Goal: Task Accomplishment & Management: Use online tool/utility

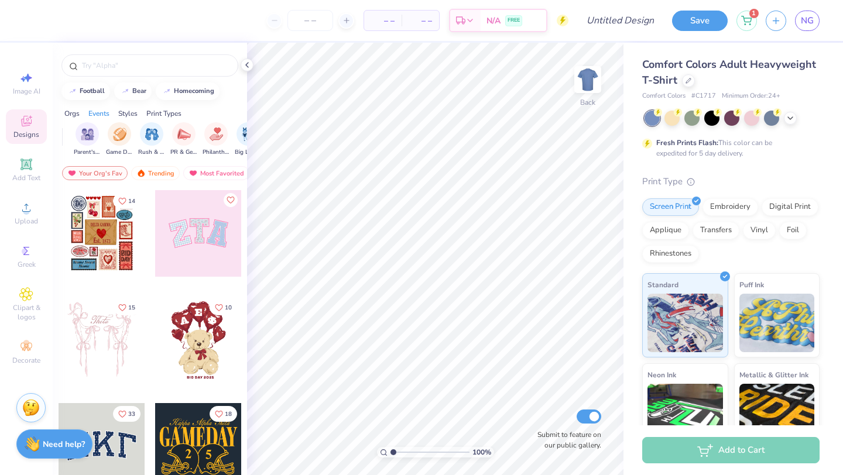
scroll to position [0, 134]
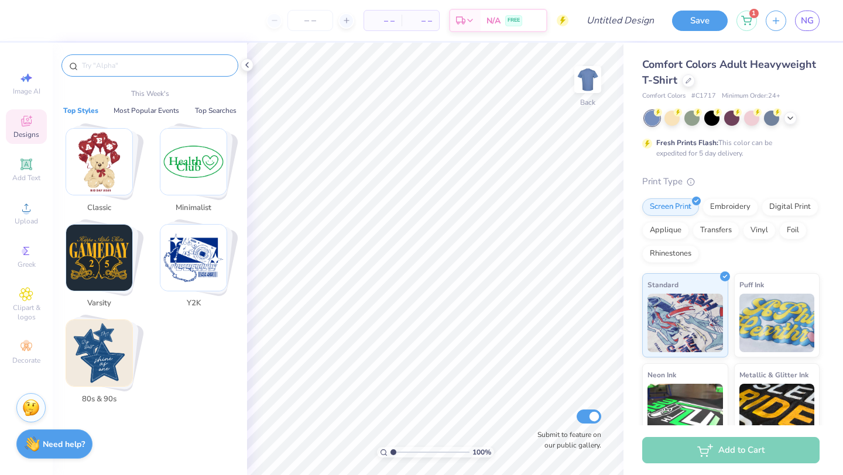
click at [133, 68] on input "text" at bounding box center [156, 66] width 150 height 12
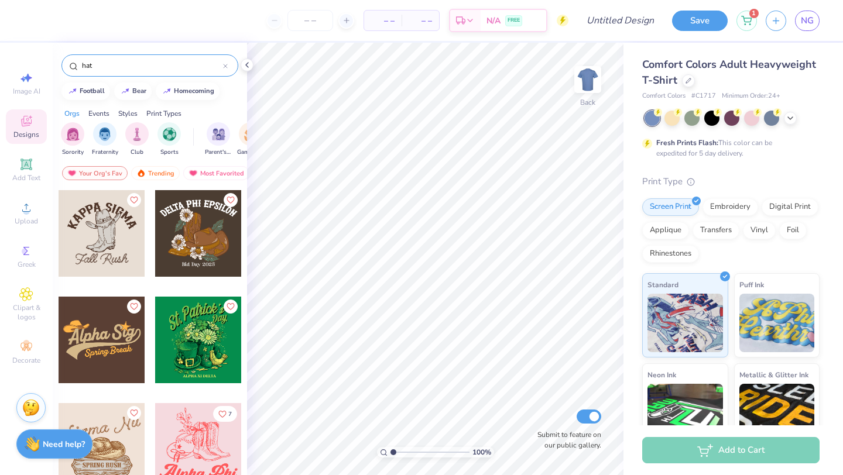
type input "hat"
click at [128, 115] on div "Styles" at bounding box center [127, 113] width 19 height 11
click at [76, 133] on img "filter for Classic" at bounding box center [72, 132] width 13 height 13
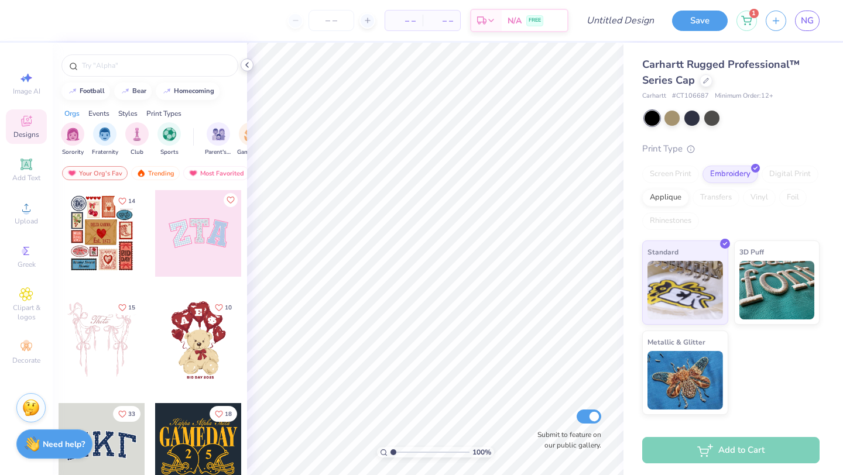
click at [247, 64] on icon at bounding box center [246, 64] width 9 height 9
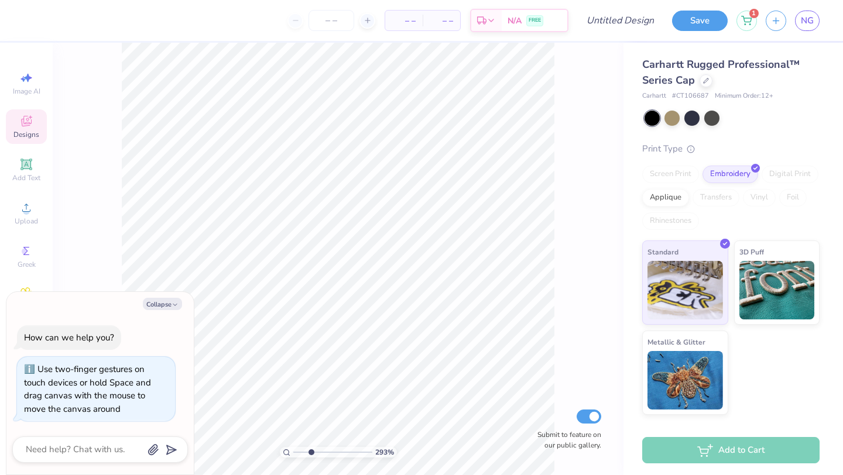
type input "3.39"
type textarea "x"
type input "1"
drag, startPoint x: 294, startPoint y: 452, endPoint x: 277, endPoint y: 447, distance: 18.3
click at [293, 447] on input "range" at bounding box center [332, 452] width 79 height 11
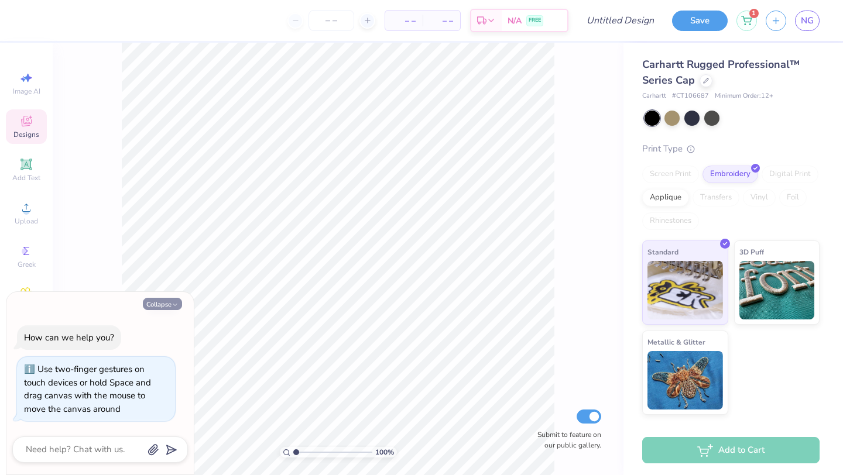
click at [162, 299] on button "Collapse" at bounding box center [162, 304] width 39 height 12
type textarea "x"
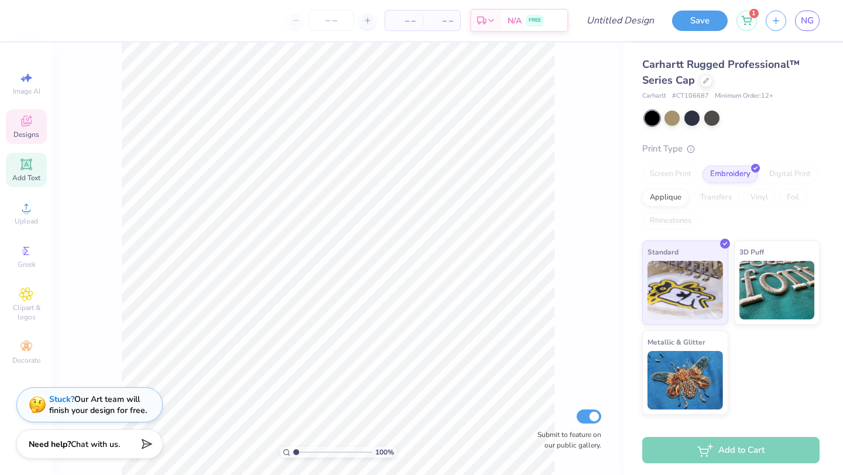
click at [29, 164] on icon at bounding box center [26, 164] width 9 height 9
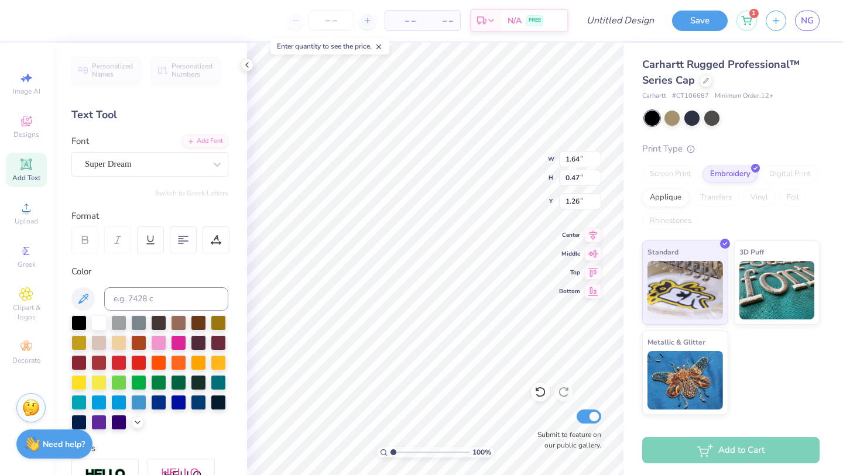
type textarea "S"
type textarea "FAU SIGS"
click at [220, 165] on icon at bounding box center [217, 165] width 12 height 12
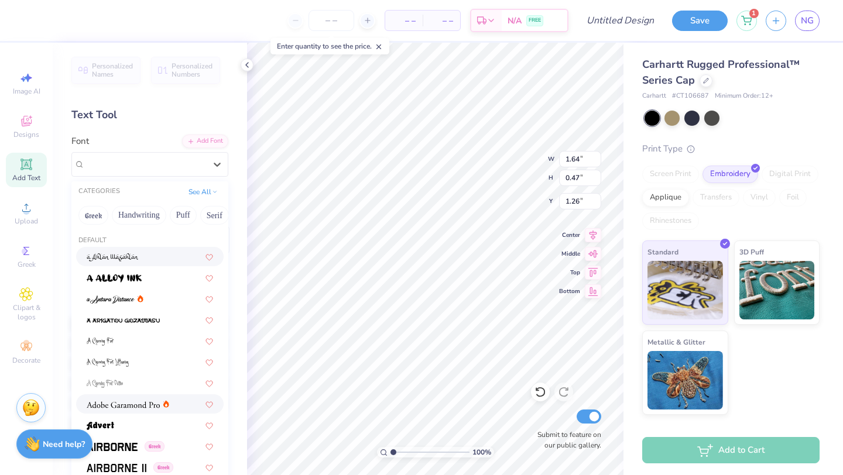
click at [117, 401] on img at bounding box center [123, 405] width 73 height 8
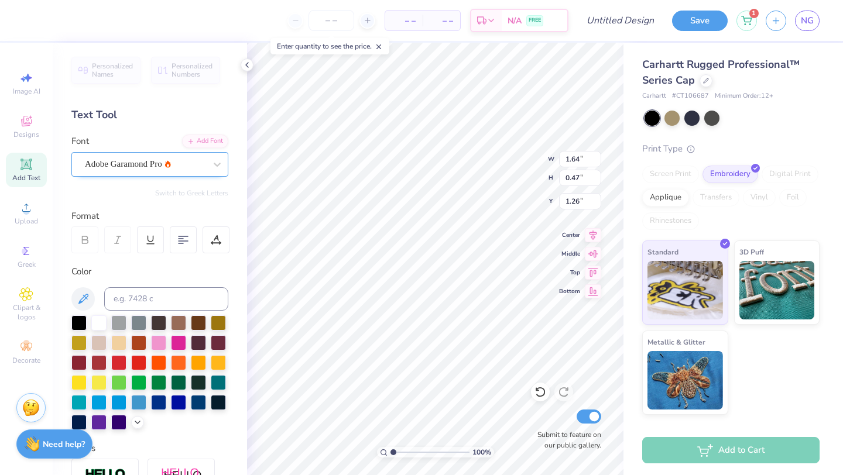
click at [132, 171] on div at bounding box center [145, 164] width 121 height 16
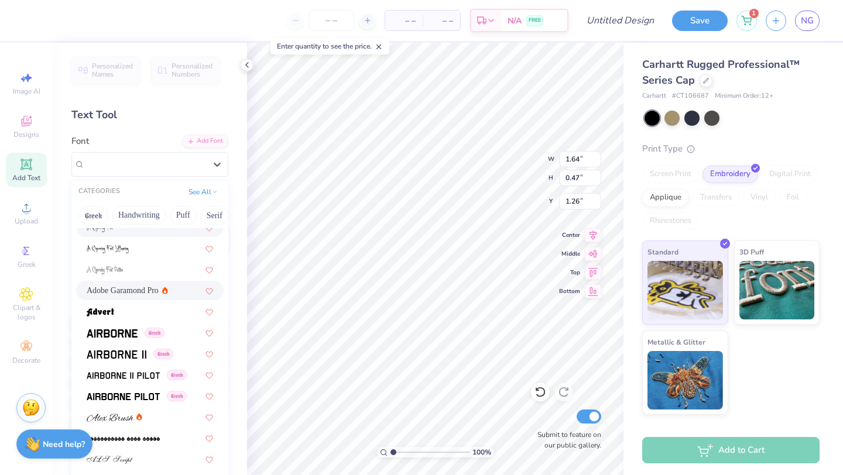
scroll to position [142, 0]
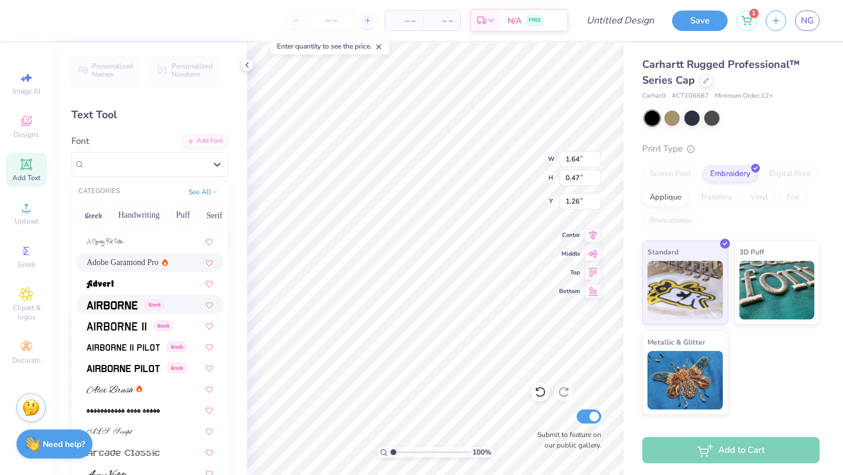
click at [115, 308] on img at bounding box center [112, 305] width 51 height 8
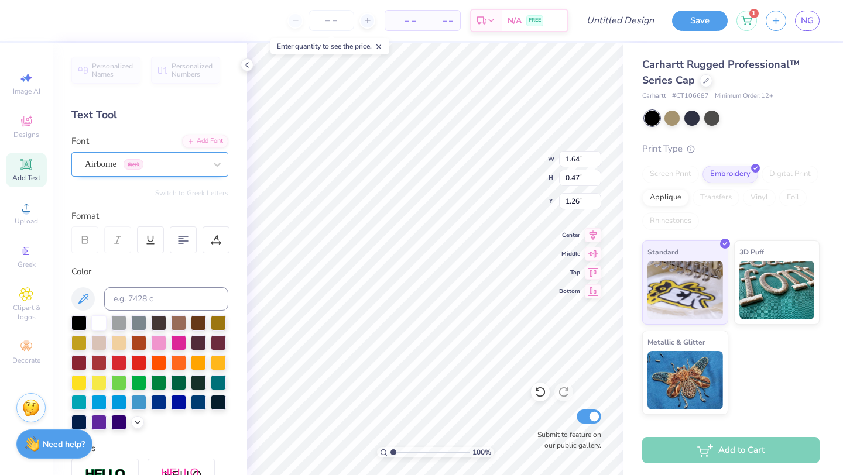
click at [167, 171] on div at bounding box center [145, 164] width 121 height 16
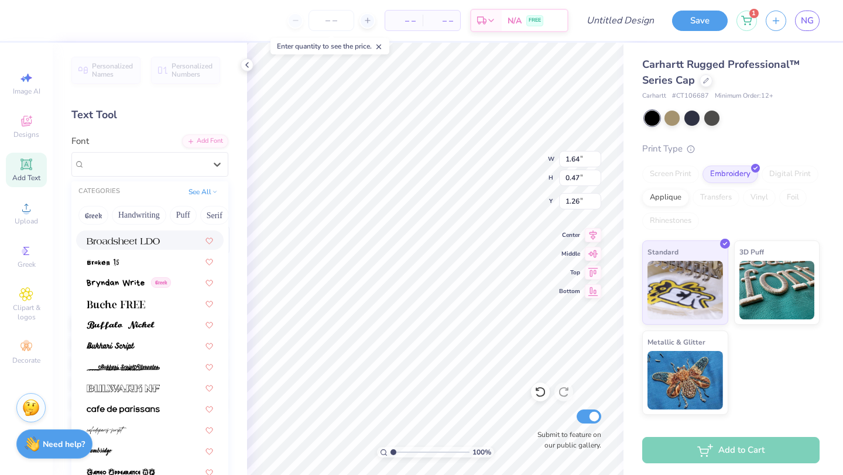
scroll to position [1008, 0]
click at [142, 303] on img at bounding box center [116, 303] width 59 height 8
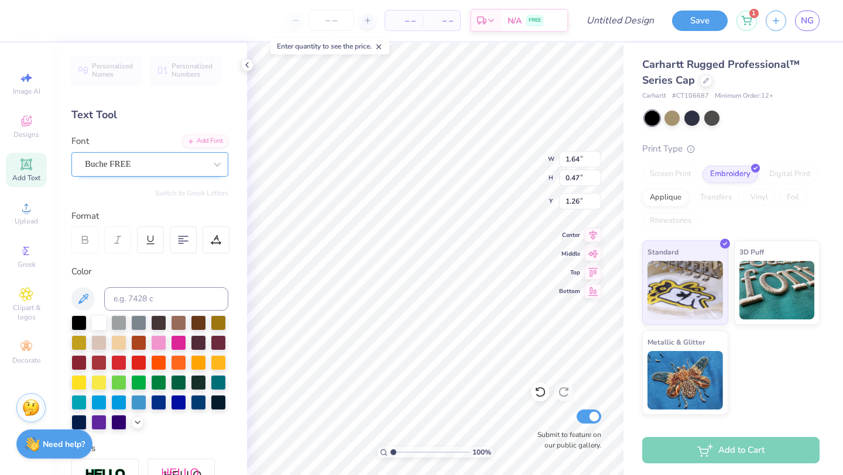
click at [173, 165] on div "Buche FREE" at bounding box center [145, 164] width 123 height 18
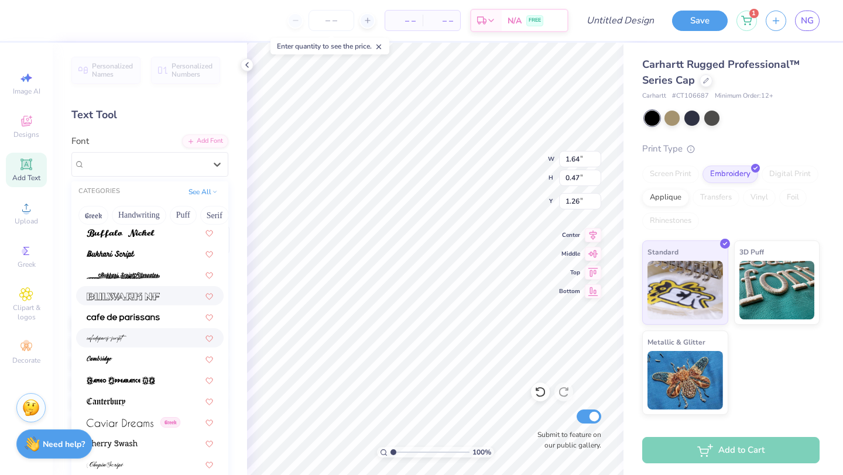
scroll to position [1096, 0]
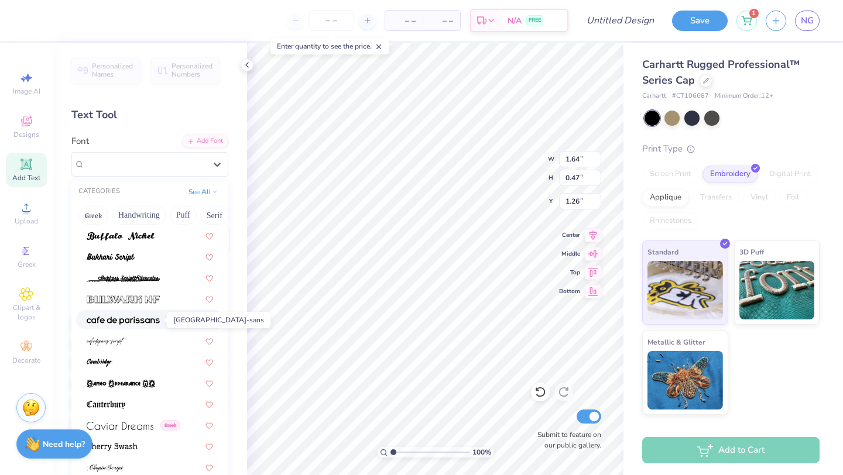
click at [152, 320] on img at bounding box center [123, 321] width 73 height 8
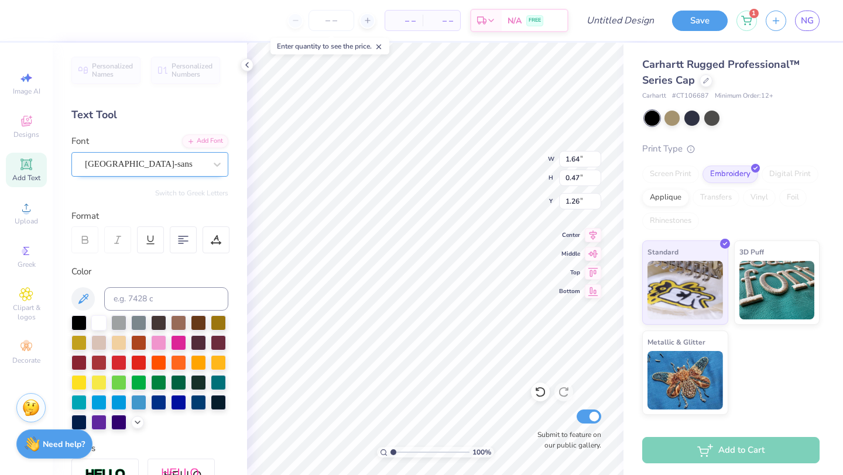
click at [159, 159] on div "[GEOGRAPHIC_DATA]-sans" at bounding box center [145, 164] width 123 height 18
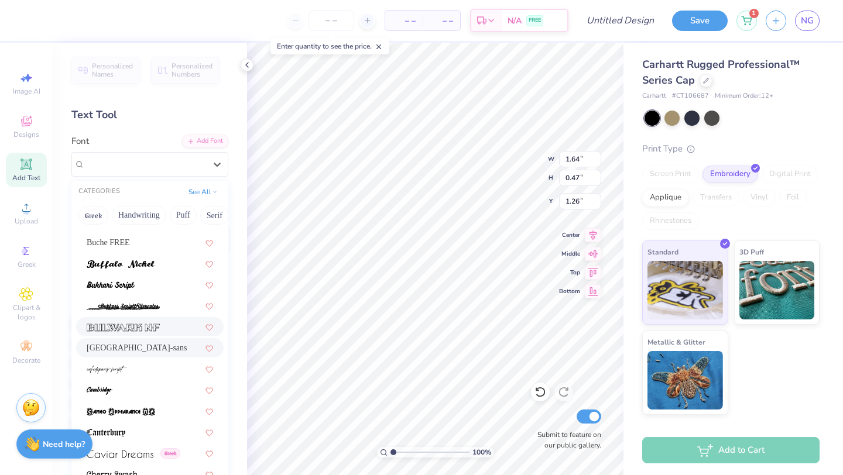
scroll to position [1074, 0]
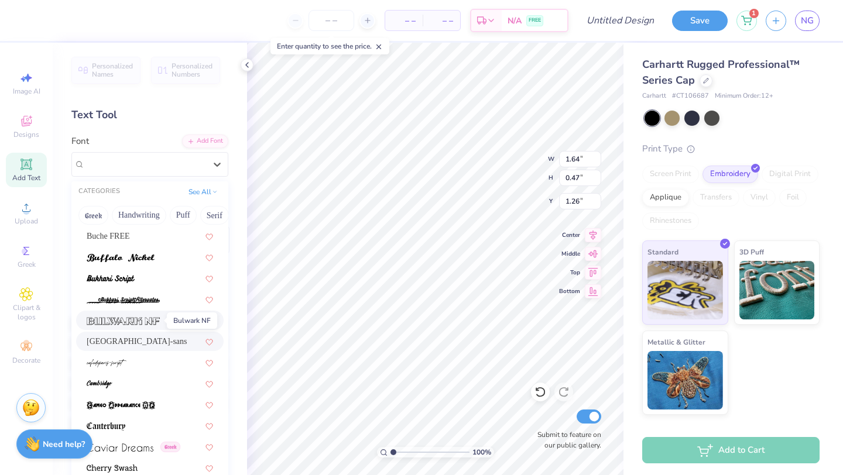
click at [142, 324] on img at bounding box center [123, 321] width 73 height 8
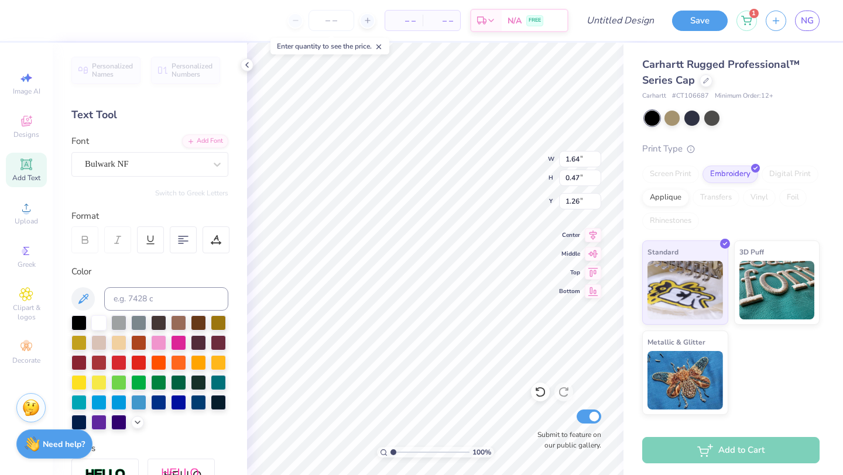
scroll to position [0, 1]
click at [567, 238] on div "100 % W 1.64 1.64 " H 0.47 0.47 " Y 1.26 1.26 " Center Middle Top Bottom Submit…" at bounding box center [435, 259] width 376 height 433
click at [82, 297] on icon at bounding box center [83, 299] width 14 height 14
click at [104, 324] on div at bounding box center [98, 321] width 15 height 15
click at [180, 162] on div "Bulwark NF" at bounding box center [145, 164] width 123 height 18
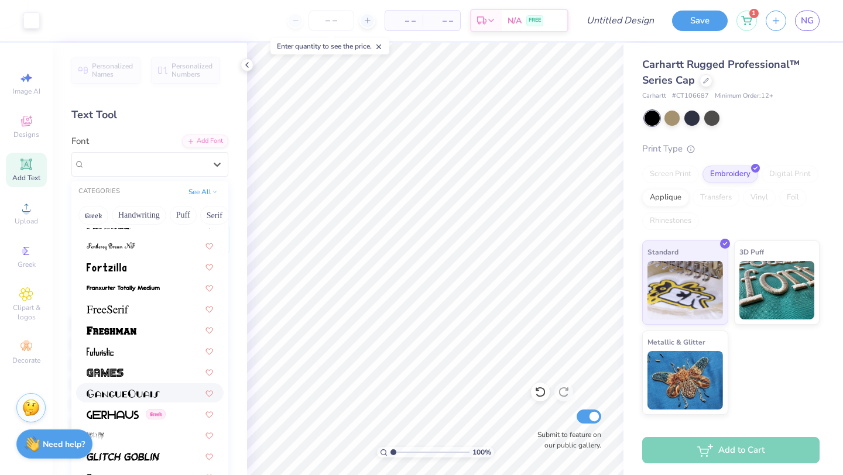
scroll to position [2540, 0]
click at [143, 335] on div at bounding box center [150, 329] width 148 height 19
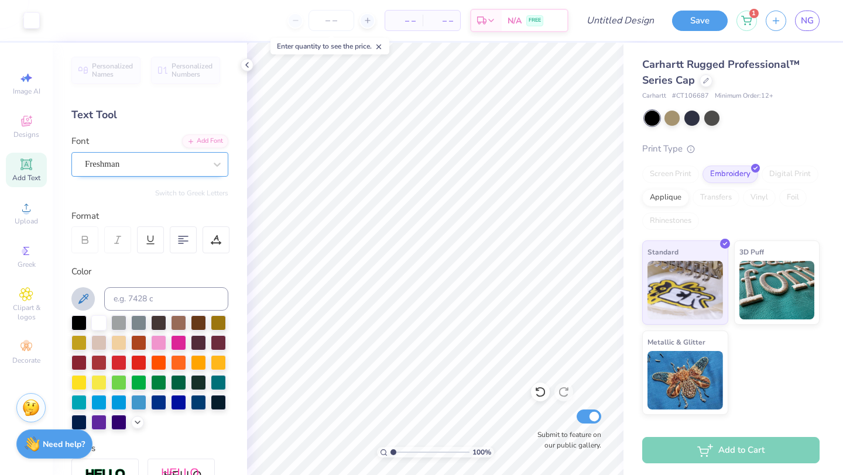
click at [166, 176] on div "Freshman" at bounding box center [149, 164] width 157 height 25
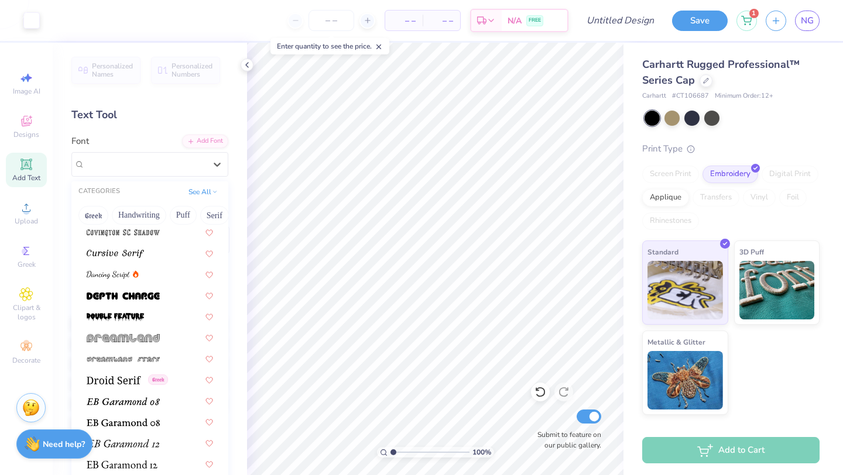
scroll to position [1994, 0]
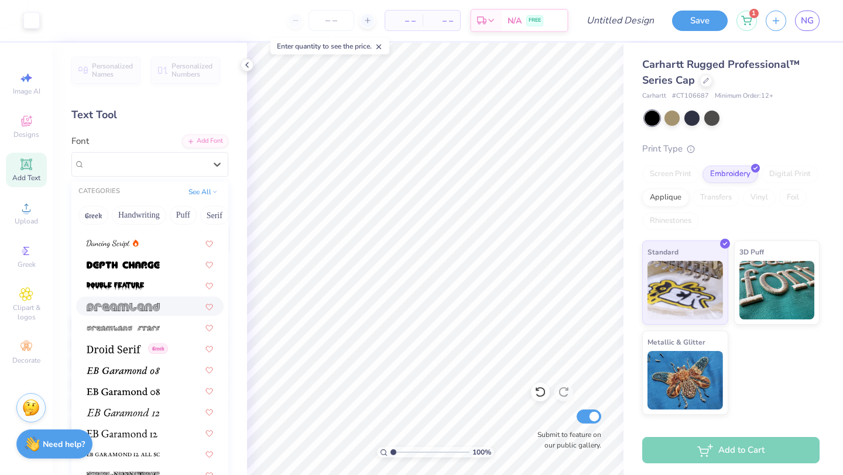
click at [148, 309] on img at bounding box center [123, 307] width 73 height 8
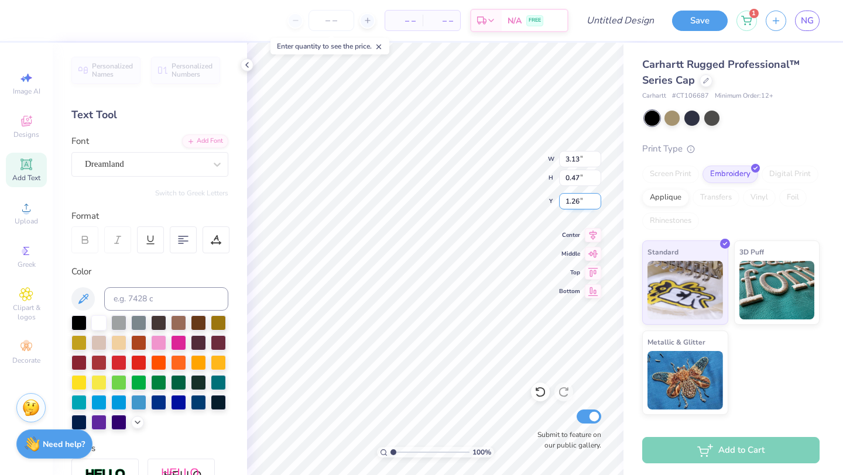
click at [567, 200] on div "100 % W 3.13 3.13 " H 0.47 0.47 " Y 1.26 1.26 " Center Middle Top Bottom Submit…" at bounding box center [435, 259] width 376 height 433
type input "4.42"
type input "0.67"
type input "1.07"
type input "5.50"
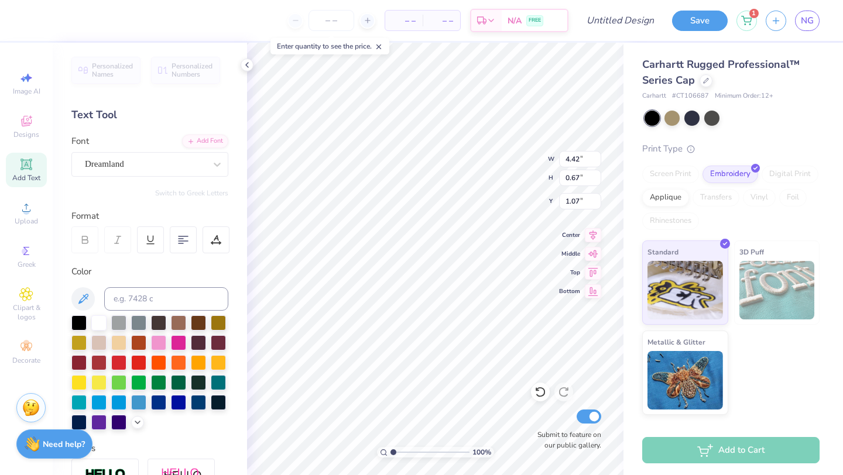
type input "0.83"
type input "0.91"
type textarea "FAUSIGS"
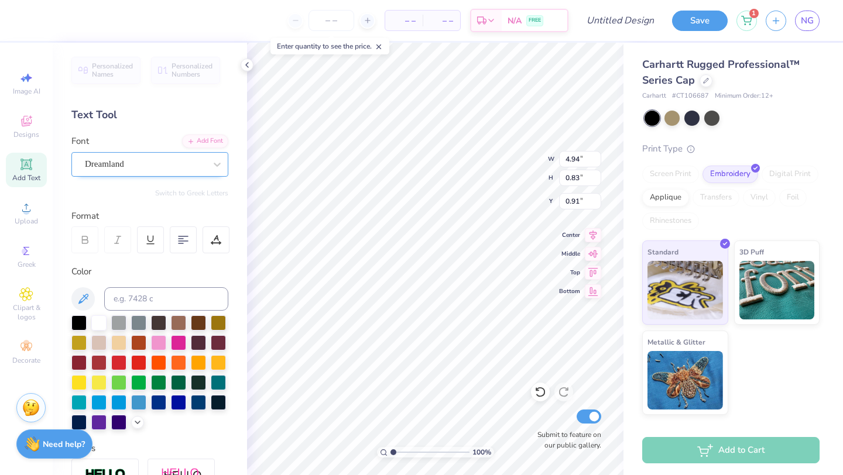
click at [148, 157] on div at bounding box center [145, 164] width 121 height 16
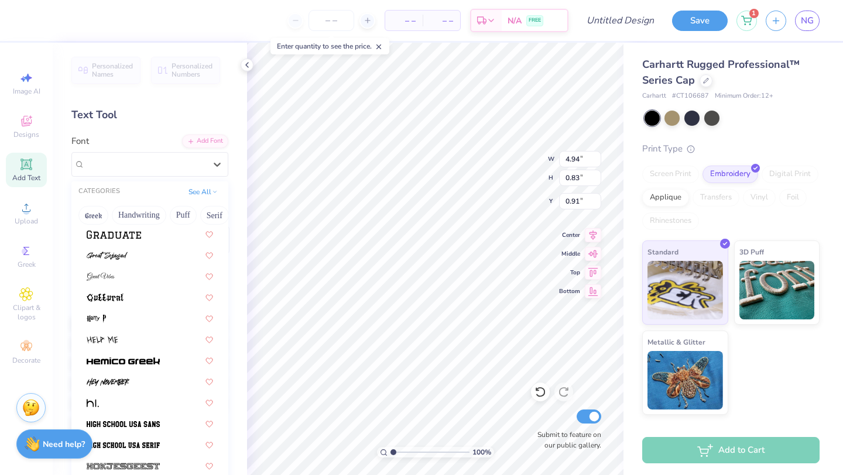
scroll to position [2784, 0]
click at [153, 357] on img at bounding box center [123, 360] width 73 height 8
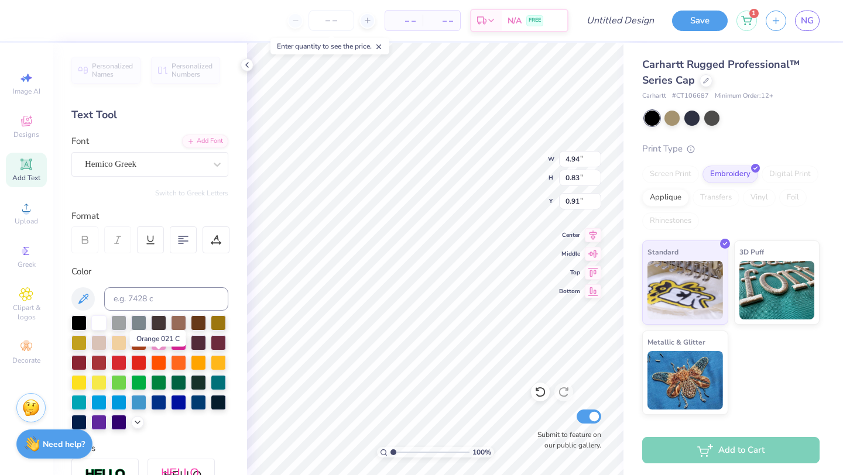
type input "4.83"
type input "0.59"
type input "1.02"
click at [188, 152] on div "Hemico Greek" at bounding box center [149, 164] width 157 height 25
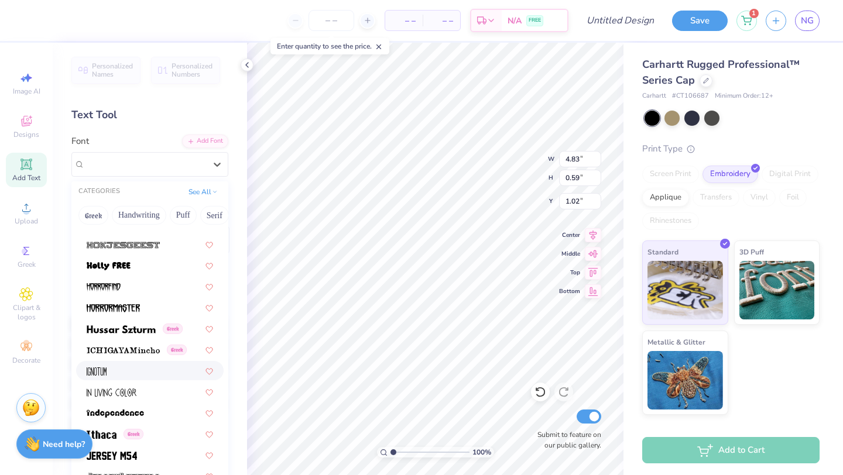
scroll to position [3020, 0]
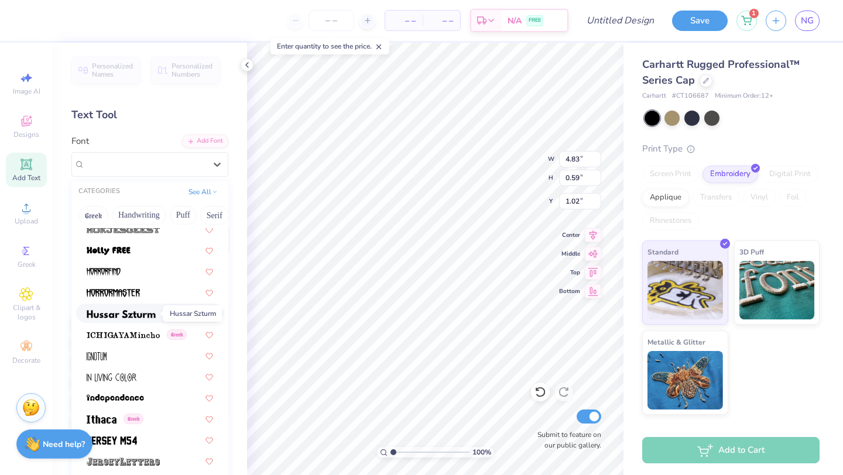
click at [142, 314] on img at bounding box center [121, 314] width 69 height 8
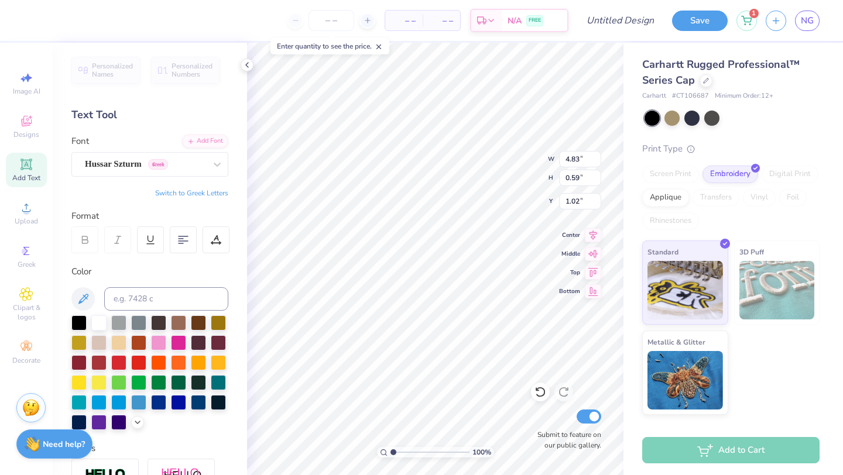
type input "5.48"
type input "1.06"
type input "0.79"
type input "5.49"
type input "1.12"
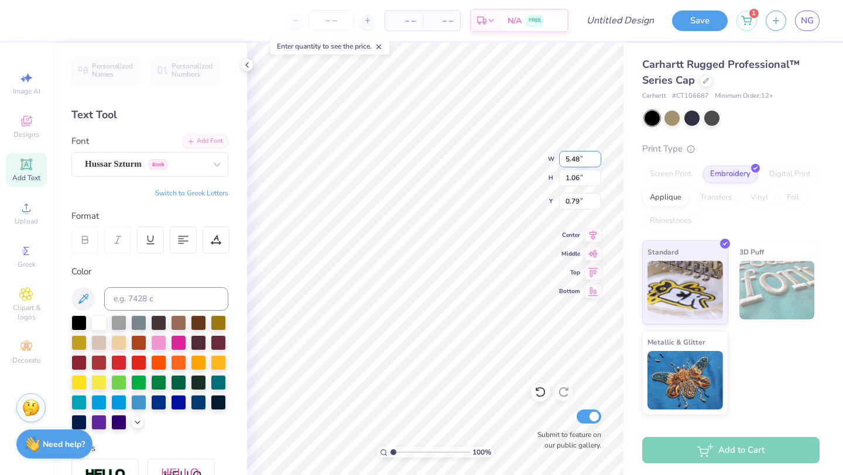
type input "0.78"
type input "1.08"
type textarea "F"
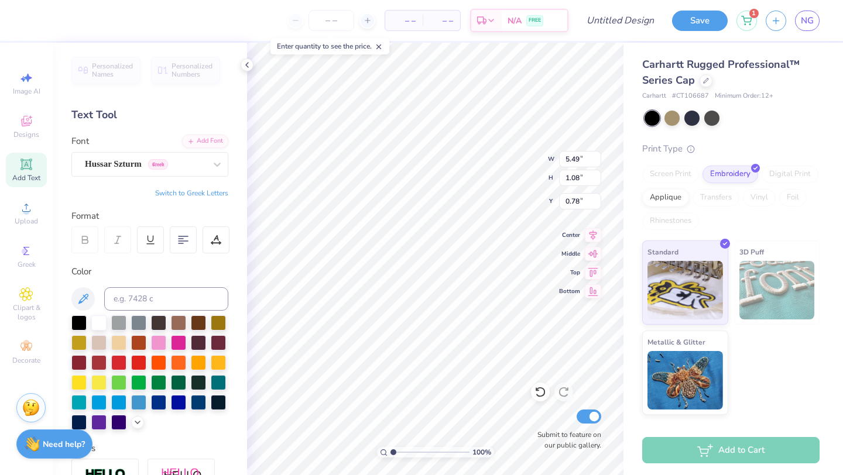
type textarea "S"
type textarea "F"
type textarea "S"
type textarea "SGISUAF"
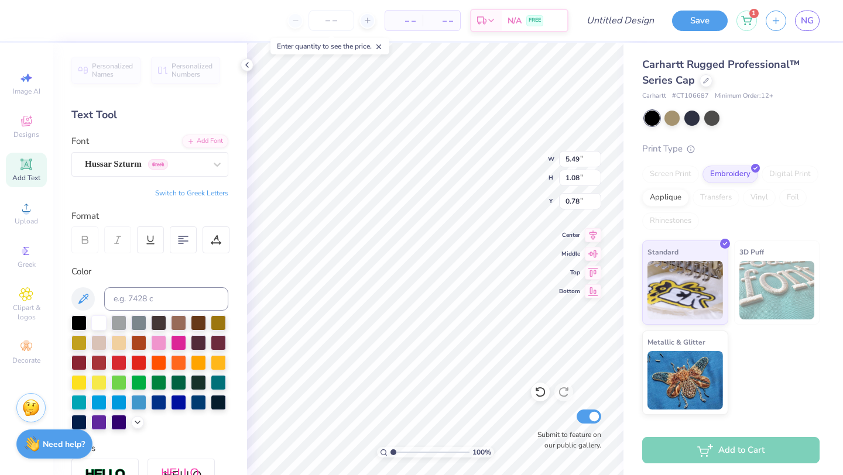
scroll to position [0, 1]
click at [190, 163] on div "Hussar Szturm Greek" at bounding box center [145, 164] width 123 height 18
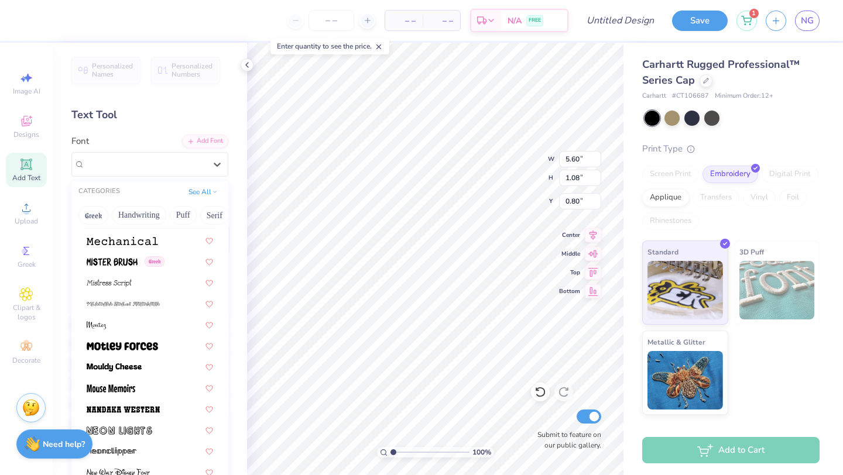
scroll to position [4252, 0]
click at [149, 350] on span at bounding box center [122, 345] width 71 height 12
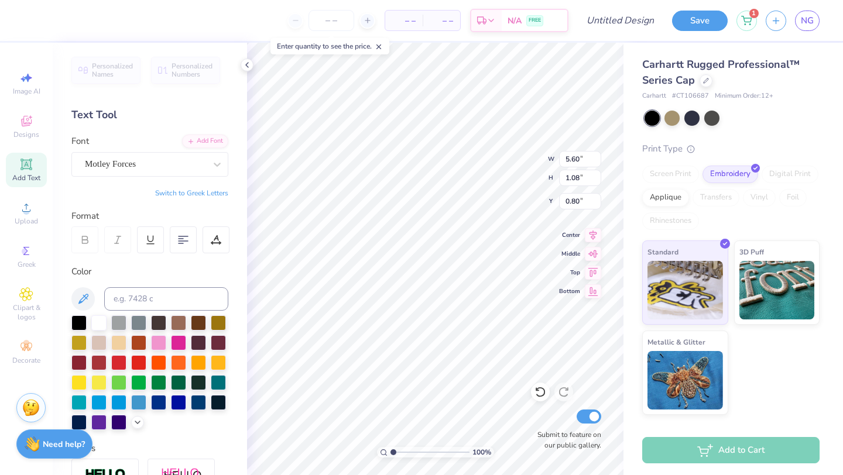
type input "4.31"
type input "0.89"
type input "0.87"
click at [193, 161] on div "Motley Forces" at bounding box center [145, 164] width 123 height 18
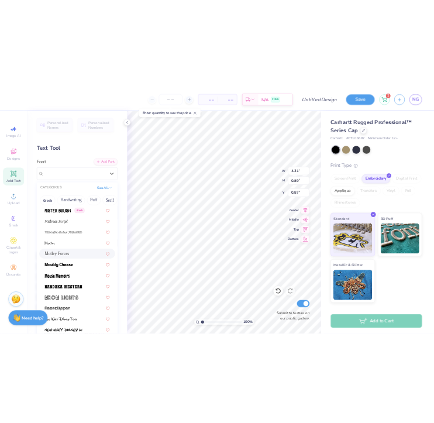
scroll to position [4276, 0]
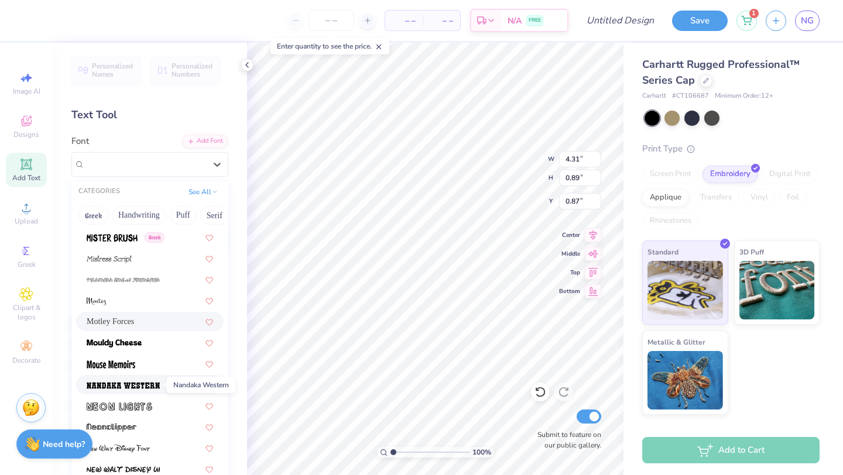
click at [149, 387] on img at bounding box center [123, 386] width 73 height 8
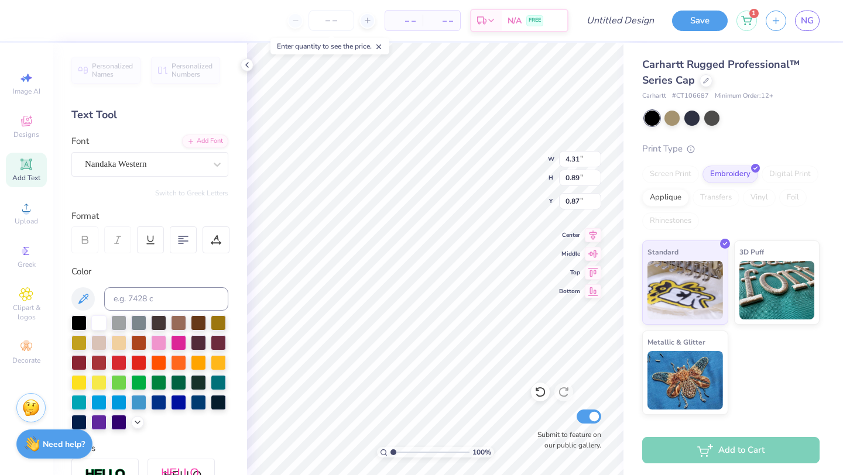
type input "4.58"
type input "0.97"
type input "0.84"
